Goal: Use online tool/utility: Utilize a website feature to perform a specific function

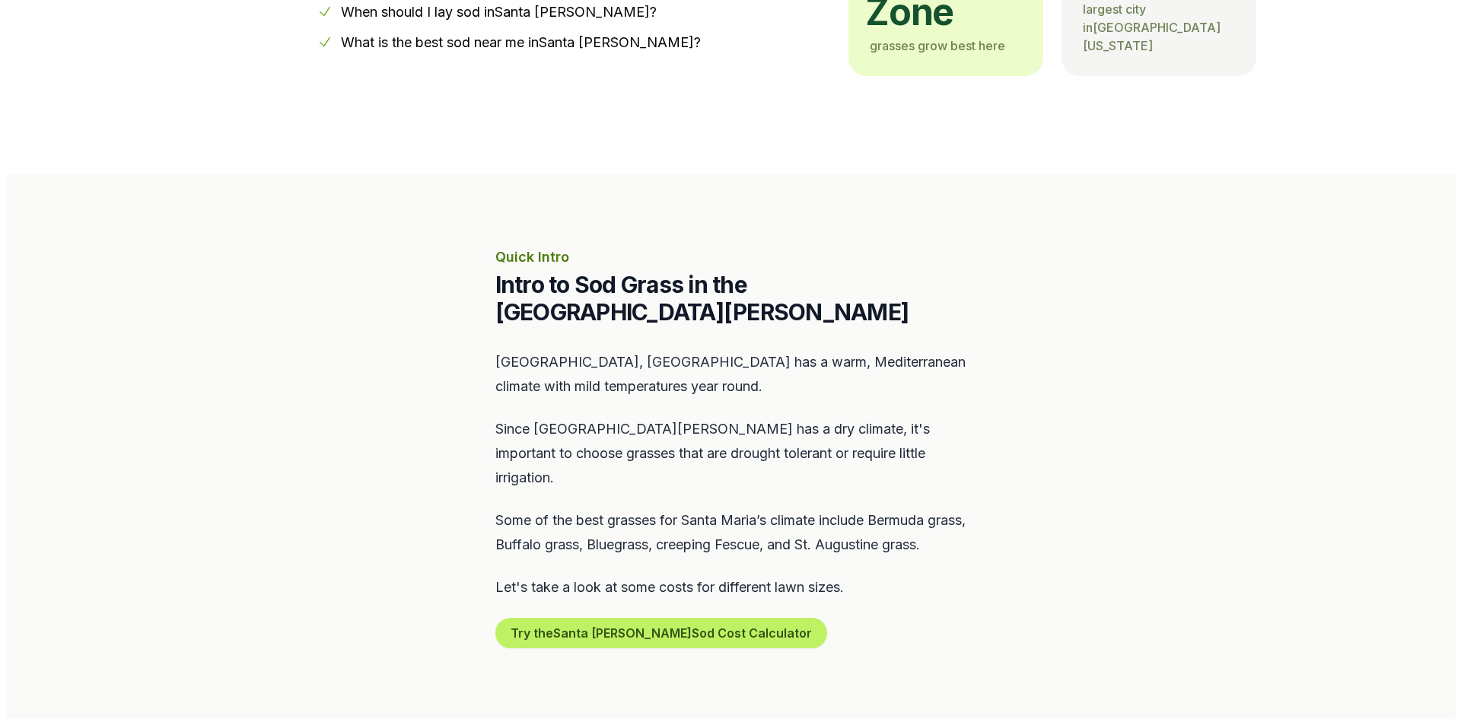
scroll to position [533, 0]
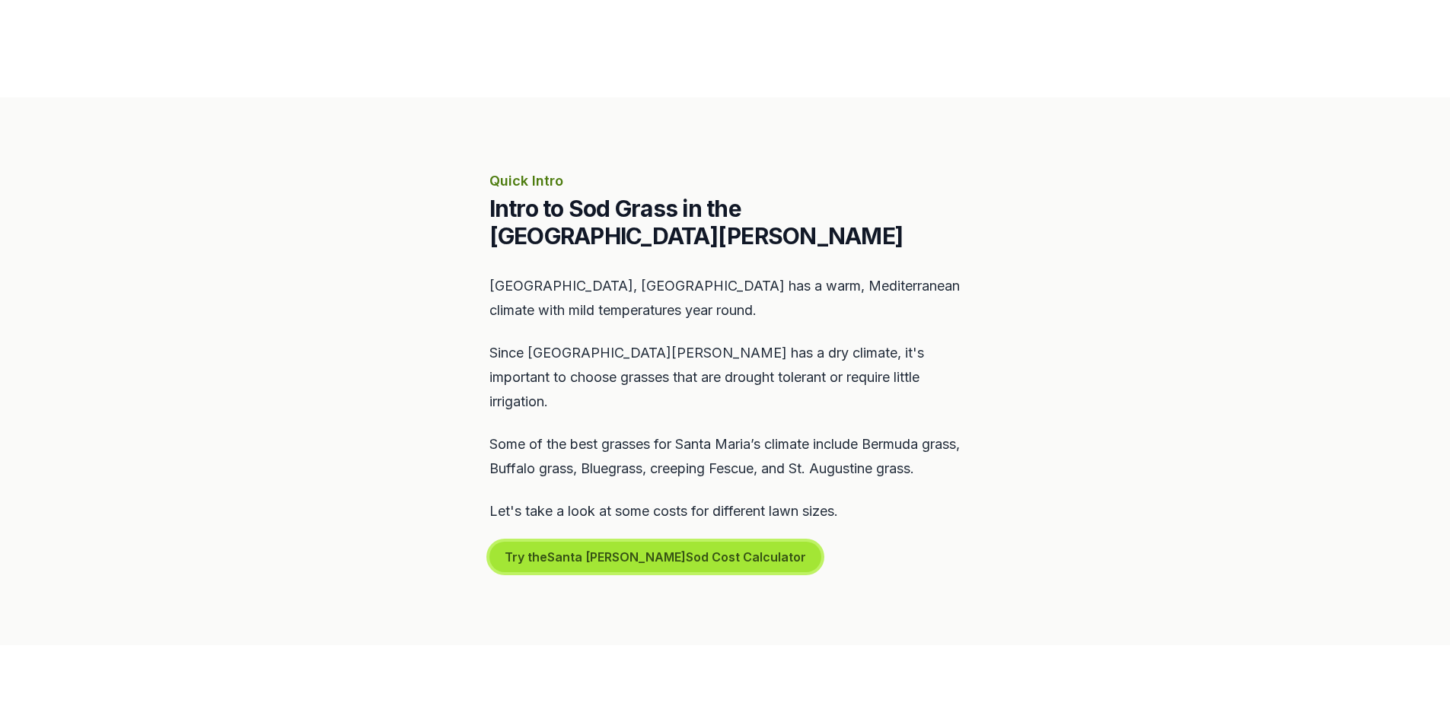
click at [626, 542] on button "Try the Santa [PERSON_NAME] Sod Cost Calculator" at bounding box center [655, 557] width 332 height 30
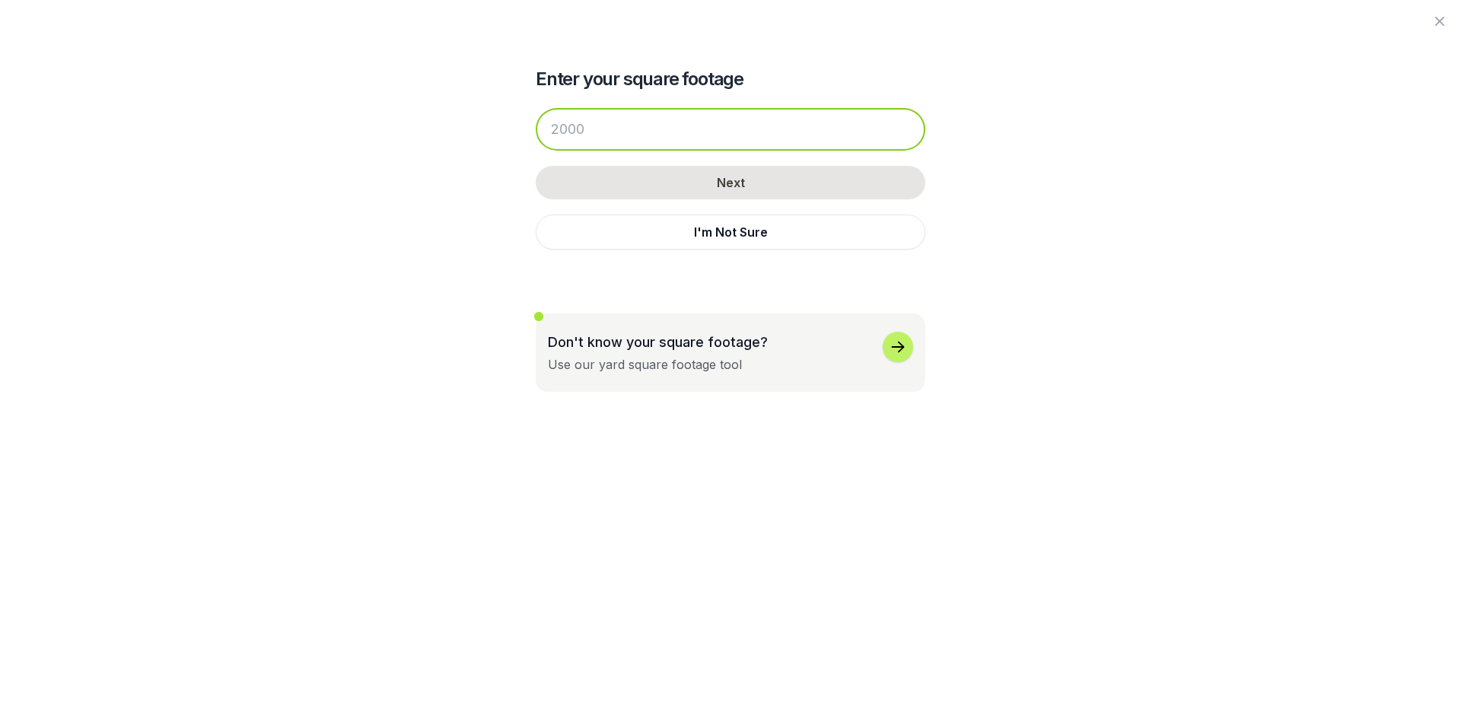
click at [571, 135] on input "number" at bounding box center [731, 129] width 390 height 43
drag, startPoint x: 587, startPoint y: 125, endPoint x: 541, endPoint y: 128, distance: 45.8
click at [541, 128] on input "number" at bounding box center [731, 129] width 390 height 43
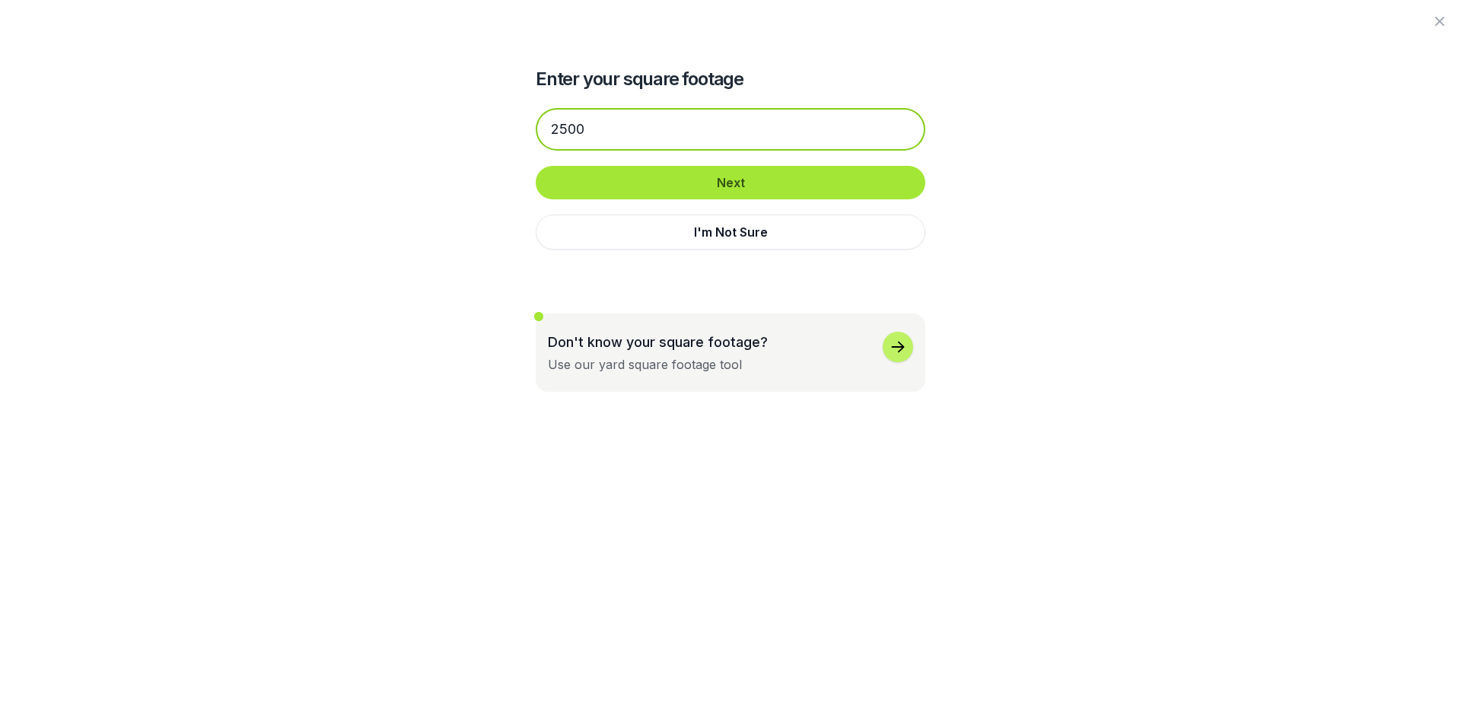
type input "2500"
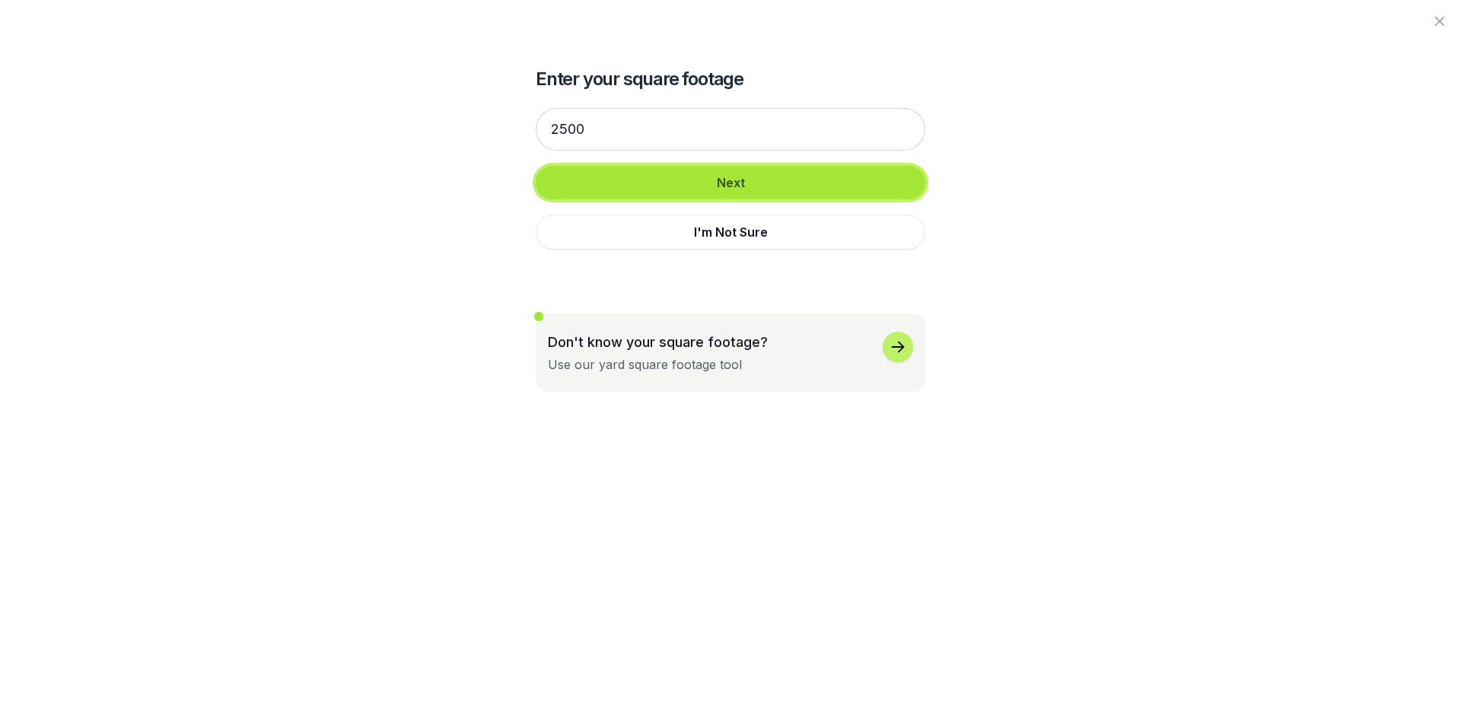
click at [635, 183] on button "Next" at bounding box center [731, 182] width 390 height 33
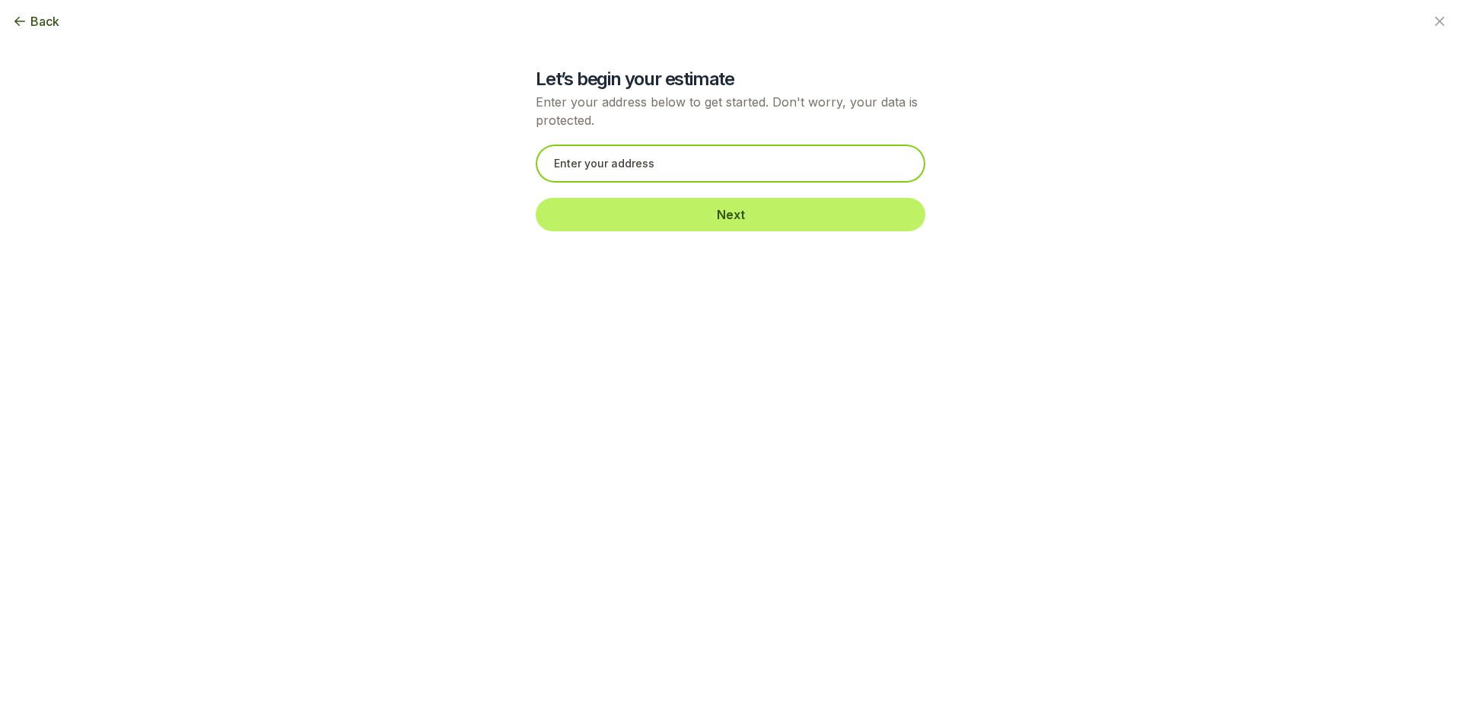
click at [570, 164] on input "text" at bounding box center [731, 164] width 390 height 38
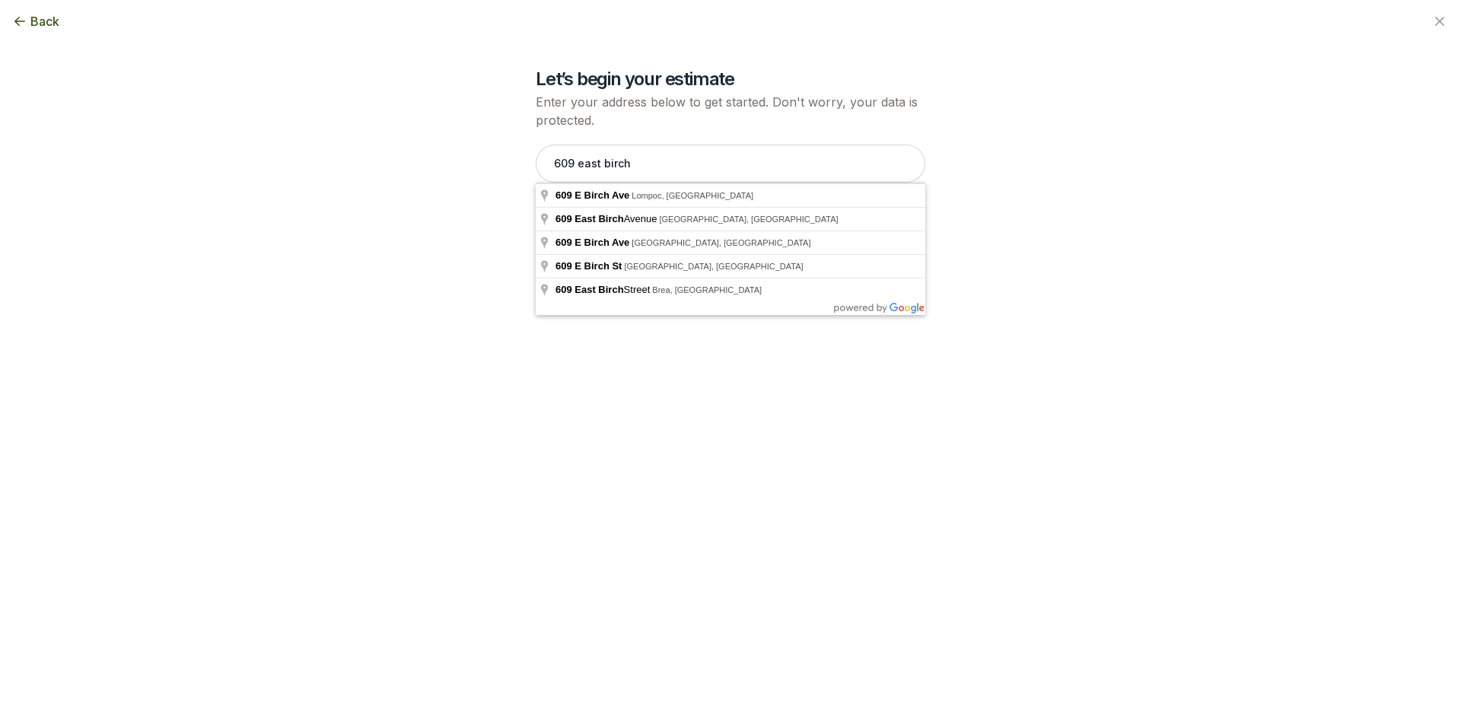
type input "[STREET_ADDRESS]"
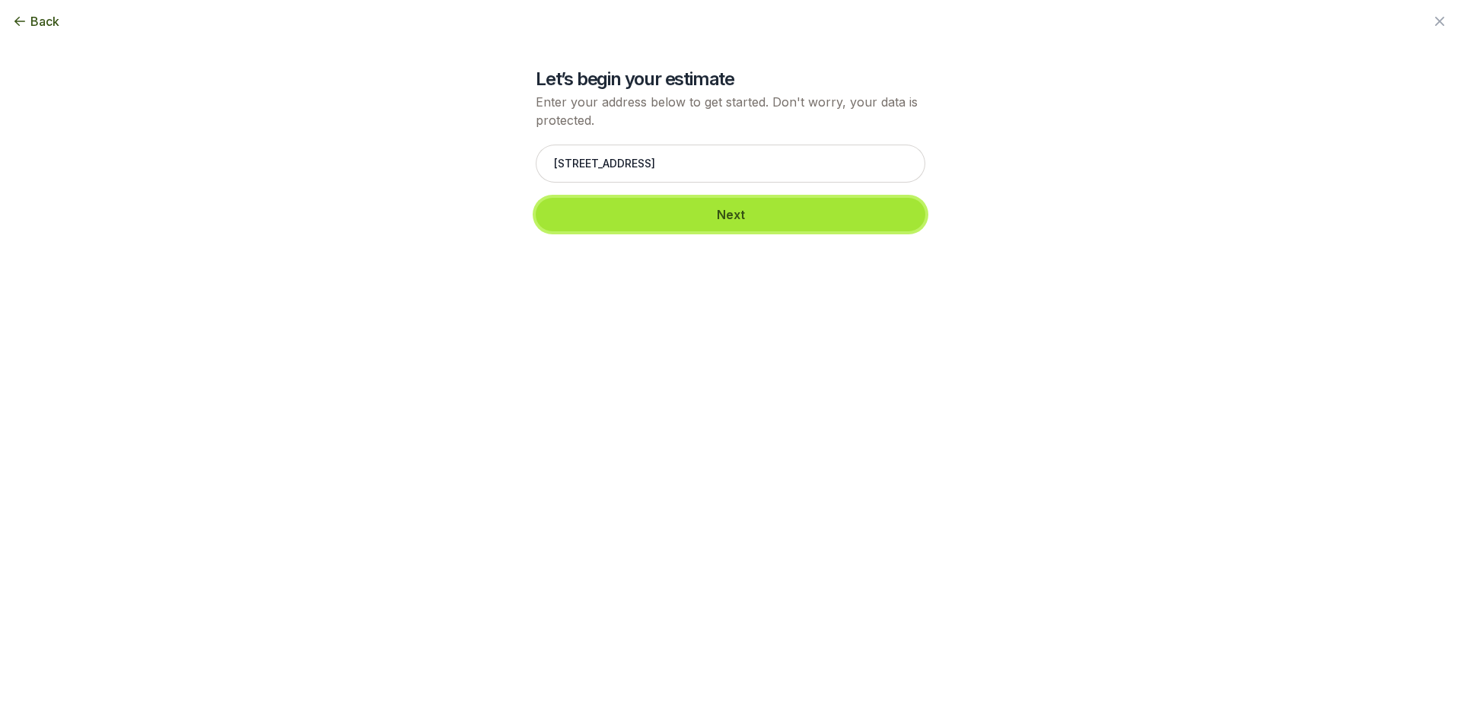
click at [658, 214] on button "Next" at bounding box center [731, 214] width 390 height 33
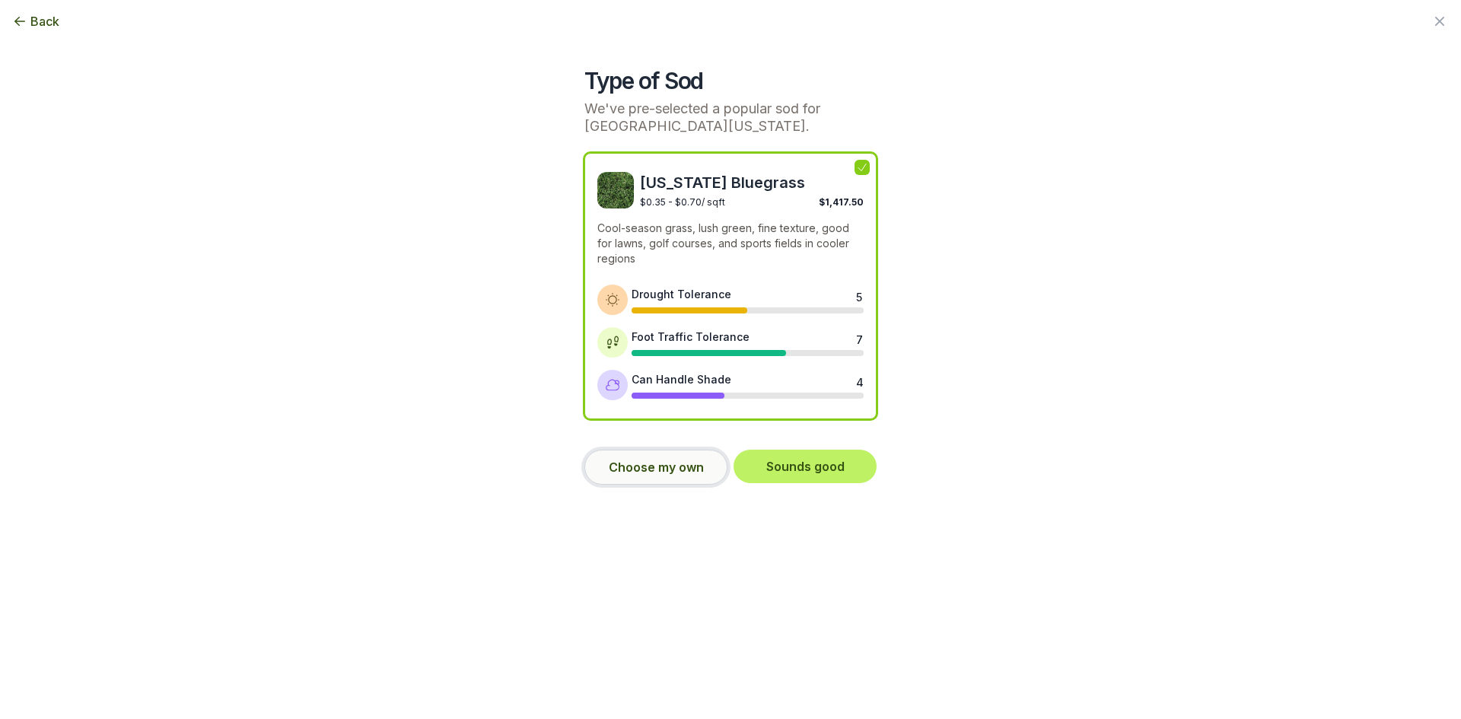
click at [646, 470] on button "Choose my own" at bounding box center [655, 467] width 143 height 35
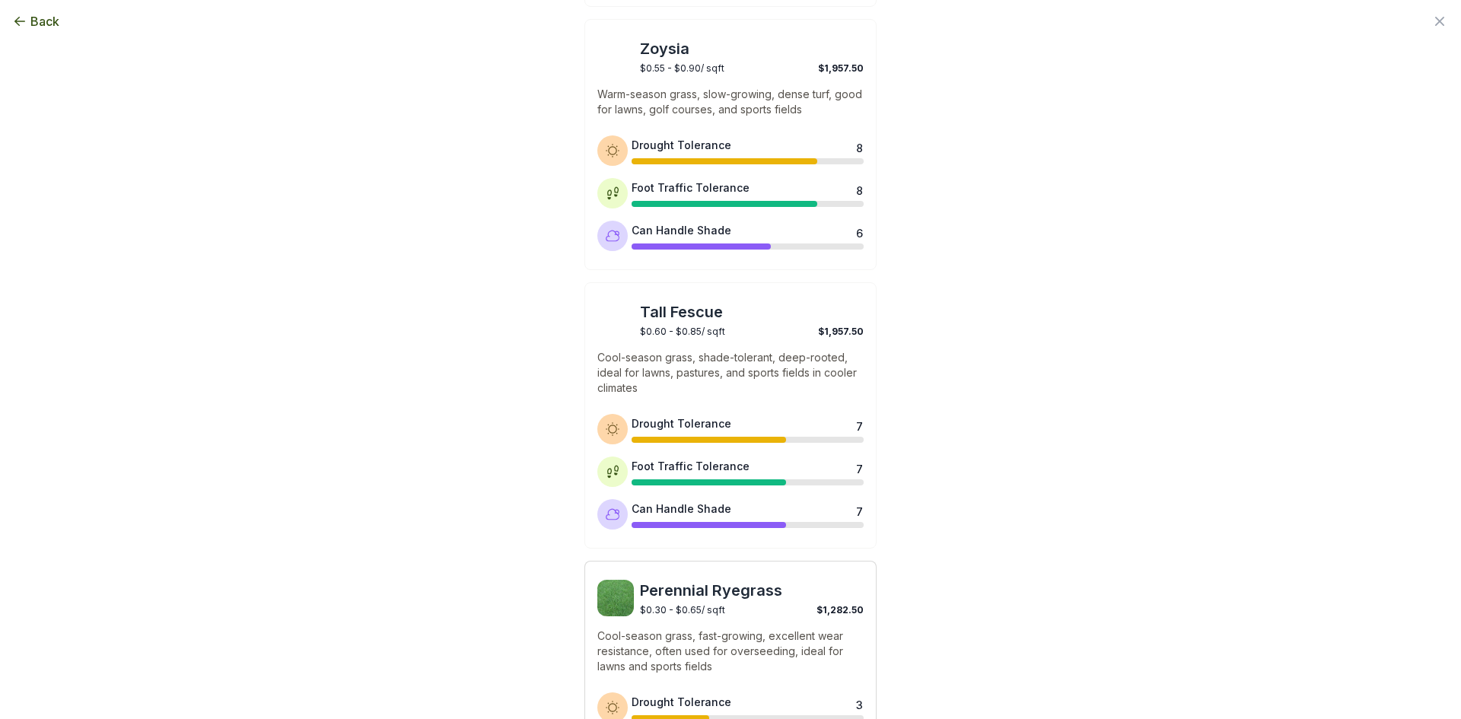
scroll to position [682, 0]
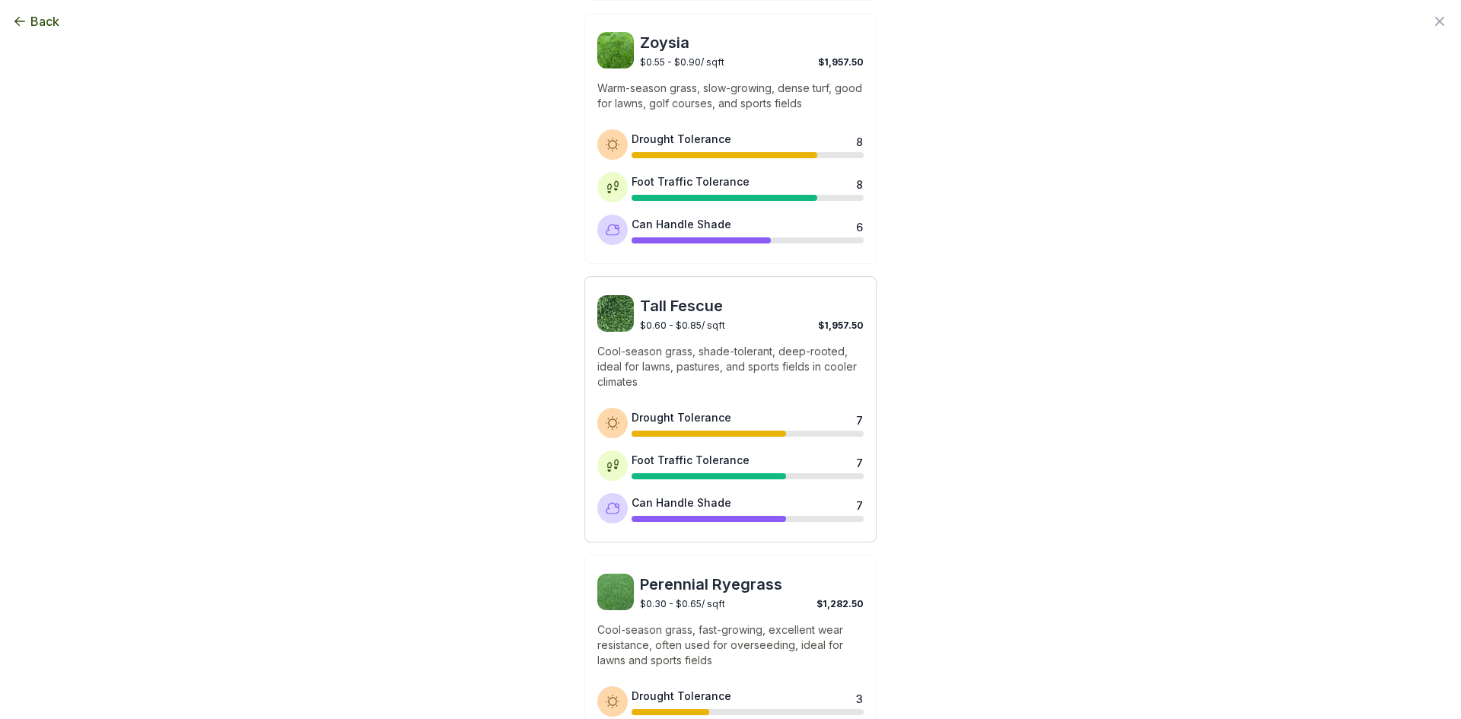
click at [621, 311] on img at bounding box center [615, 313] width 37 height 37
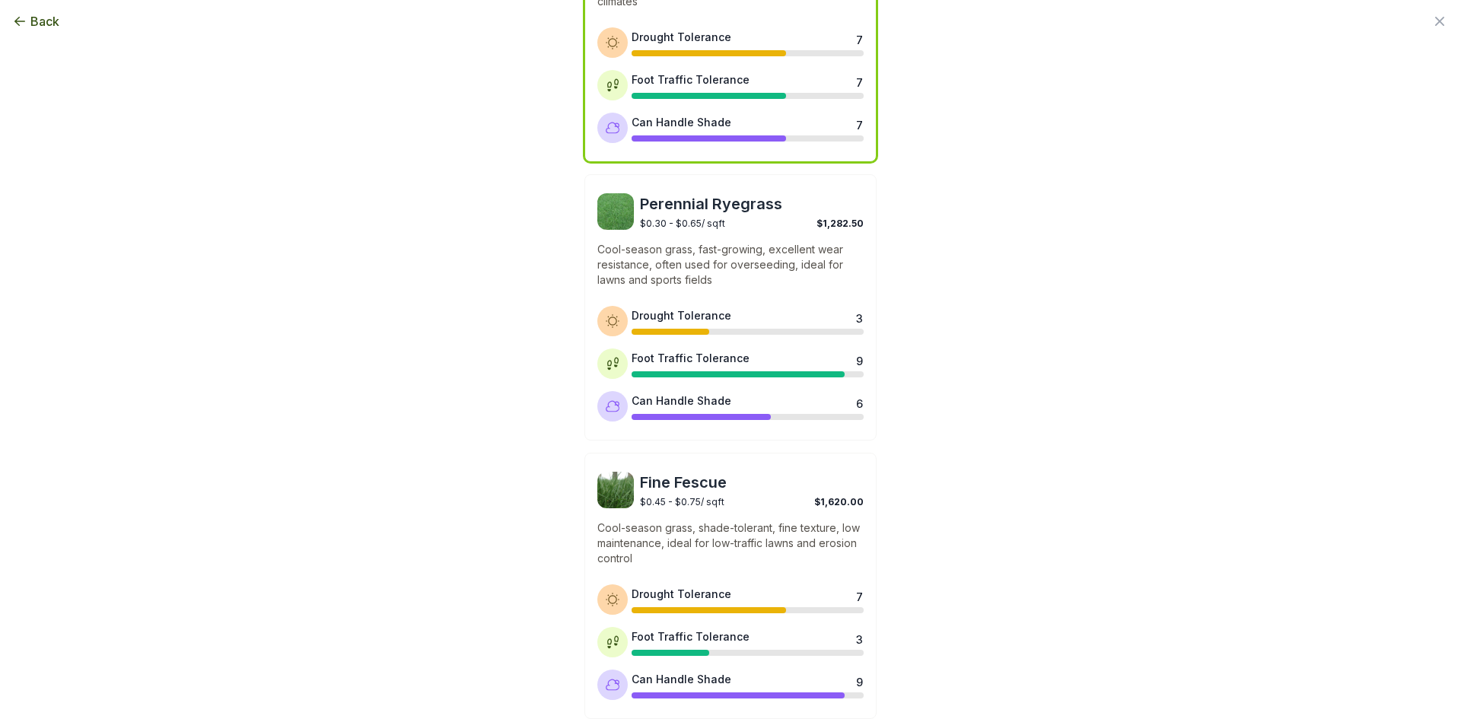
scroll to position [1139, 0]
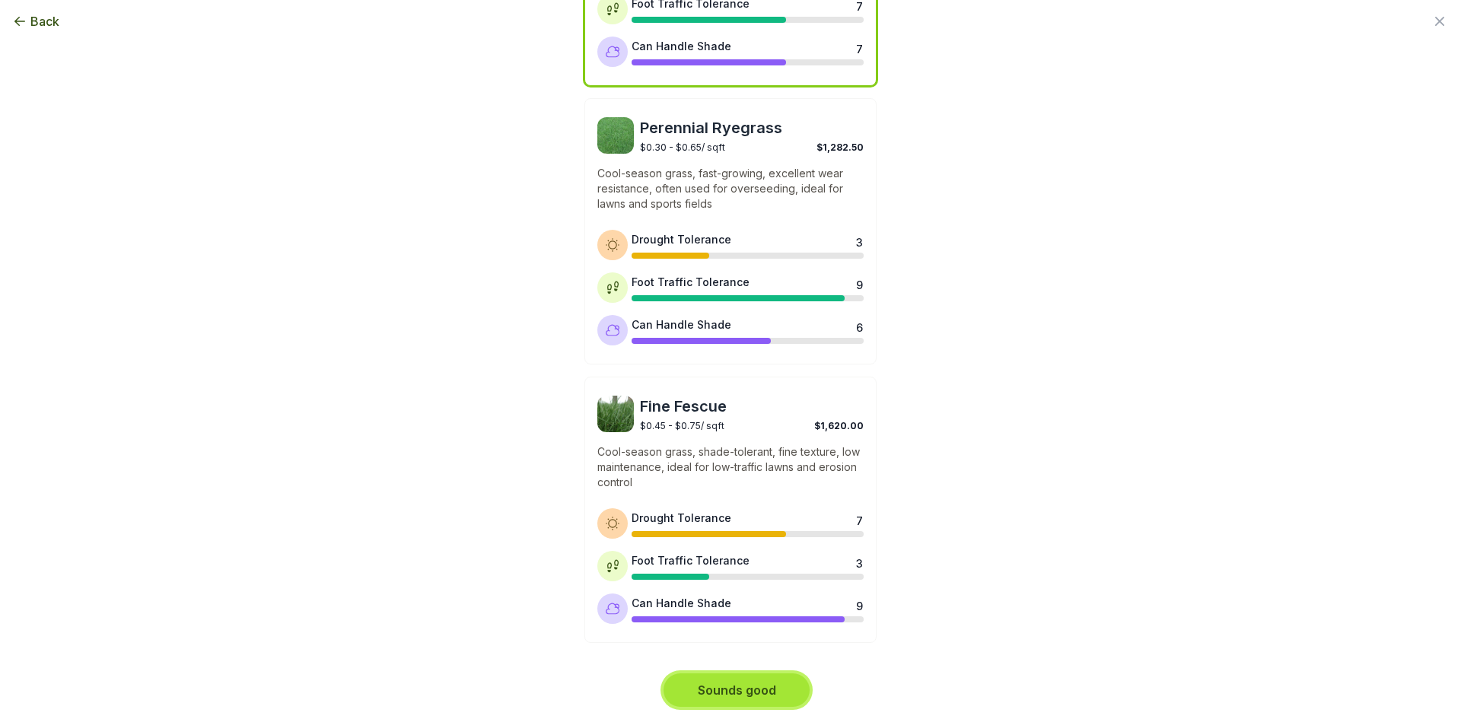
click at [716, 687] on button "Sounds good" at bounding box center [737, 690] width 146 height 33
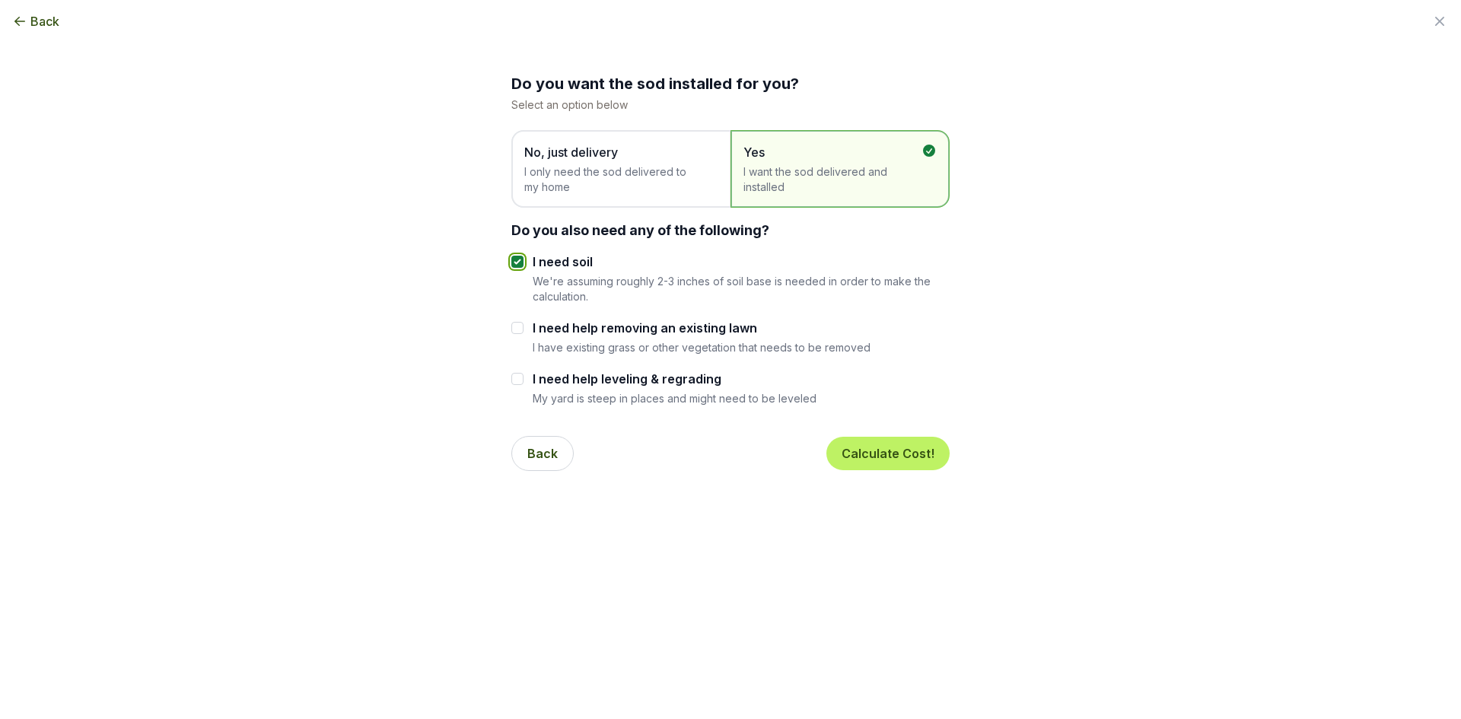
click at [514, 261] on input "I need soil" at bounding box center [517, 262] width 12 height 12
checkbox input "false"
click at [877, 452] on button "Calculate Cost!" at bounding box center [887, 453] width 123 height 33
